Goal: Task Accomplishment & Management: Manage account settings

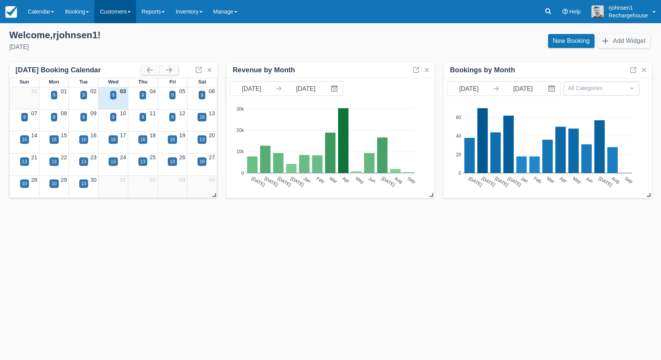
click at [131, 12] on link "Customers" at bounding box center [115, 11] width 42 height 23
click at [135, 52] on link "Directory" at bounding box center [129, 49] width 68 height 16
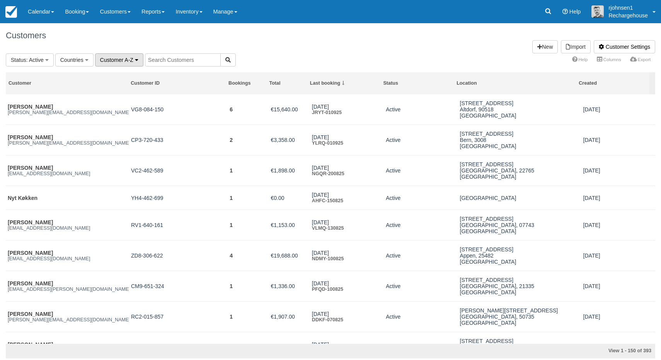
click at [123, 59] on span "Customer A-Z" at bounding box center [116, 60] width 33 height 6
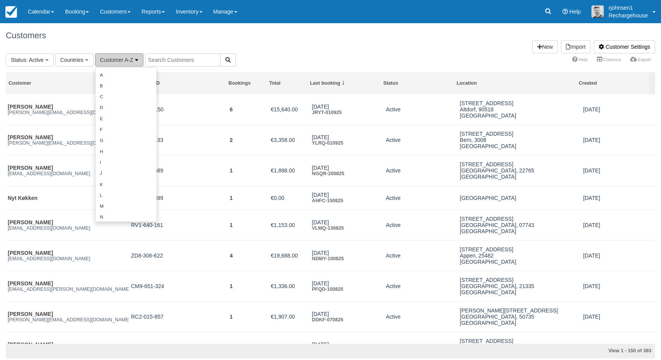
click at [123, 59] on span "Customer A-Z" at bounding box center [116, 60] width 33 height 6
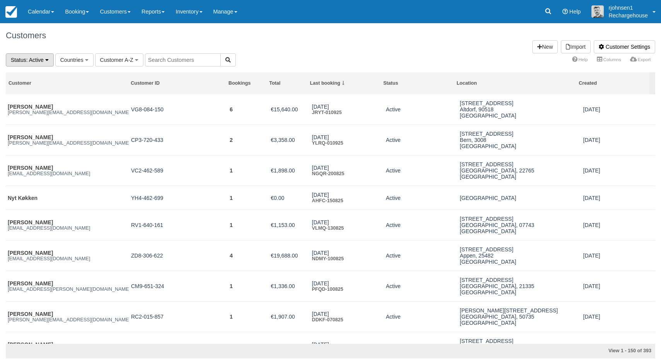
click at [44, 59] on button "Status : Active" at bounding box center [30, 59] width 48 height 13
click at [166, 59] on input "text" at bounding box center [183, 59] width 76 height 13
paste input "[PERSON_NAME]"
type input "[PERSON_NAME]"
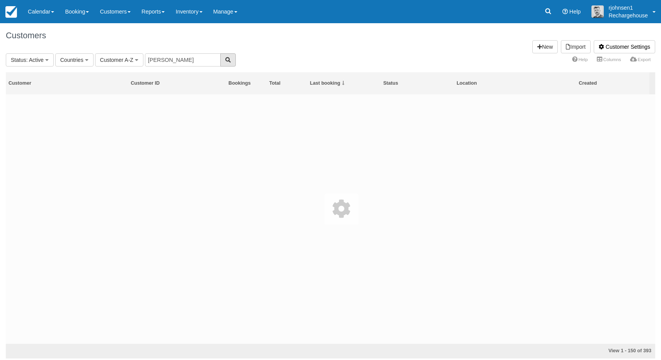
click at [225, 60] on icon "button" at bounding box center [227, 59] width 5 height 5
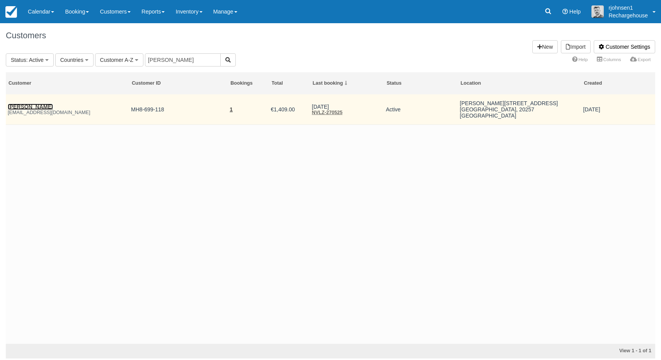
click at [53, 107] on link "[PERSON_NAME]" at bounding box center [30, 107] width 45 height 6
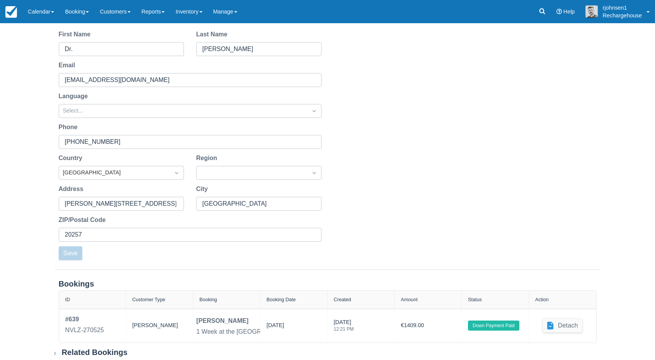
scroll to position [85, 0]
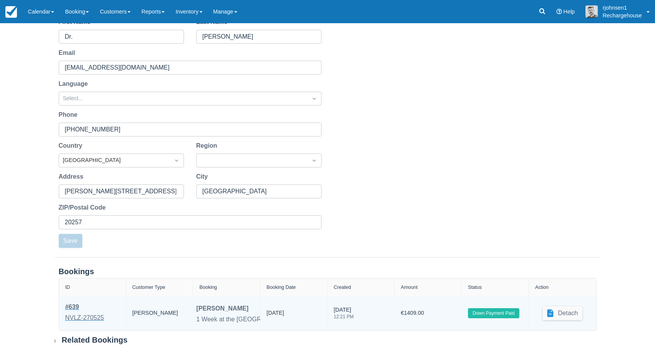
click at [80, 315] on div "NVLZ-270525" at bounding box center [84, 317] width 39 height 9
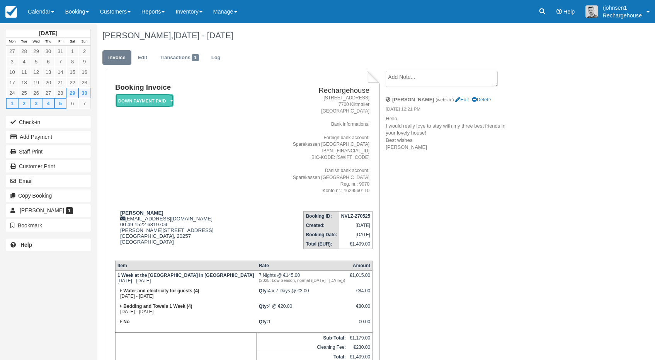
click at [171, 99] on icon at bounding box center [171, 101] width 3 height 5
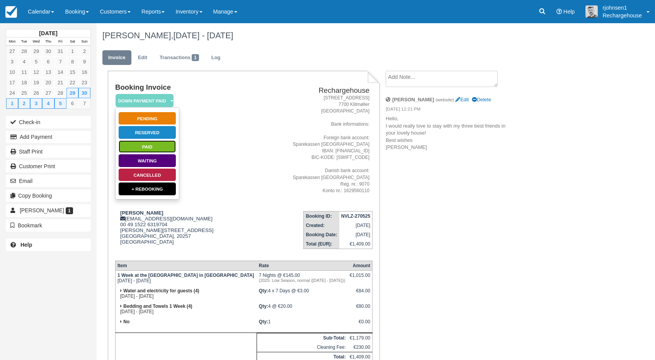
click at [162, 147] on link "Paid" at bounding box center [147, 147] width 58 height 14
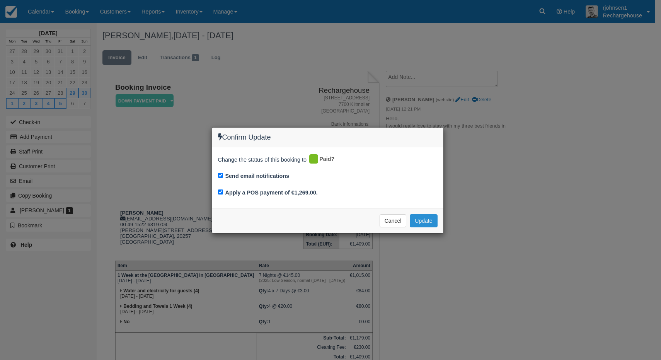
click at [429, 220] on button "Update" at bounding box center [423, 220] width 27 height 13
